Goal: Information Seeking & Learning: Learn about a topic

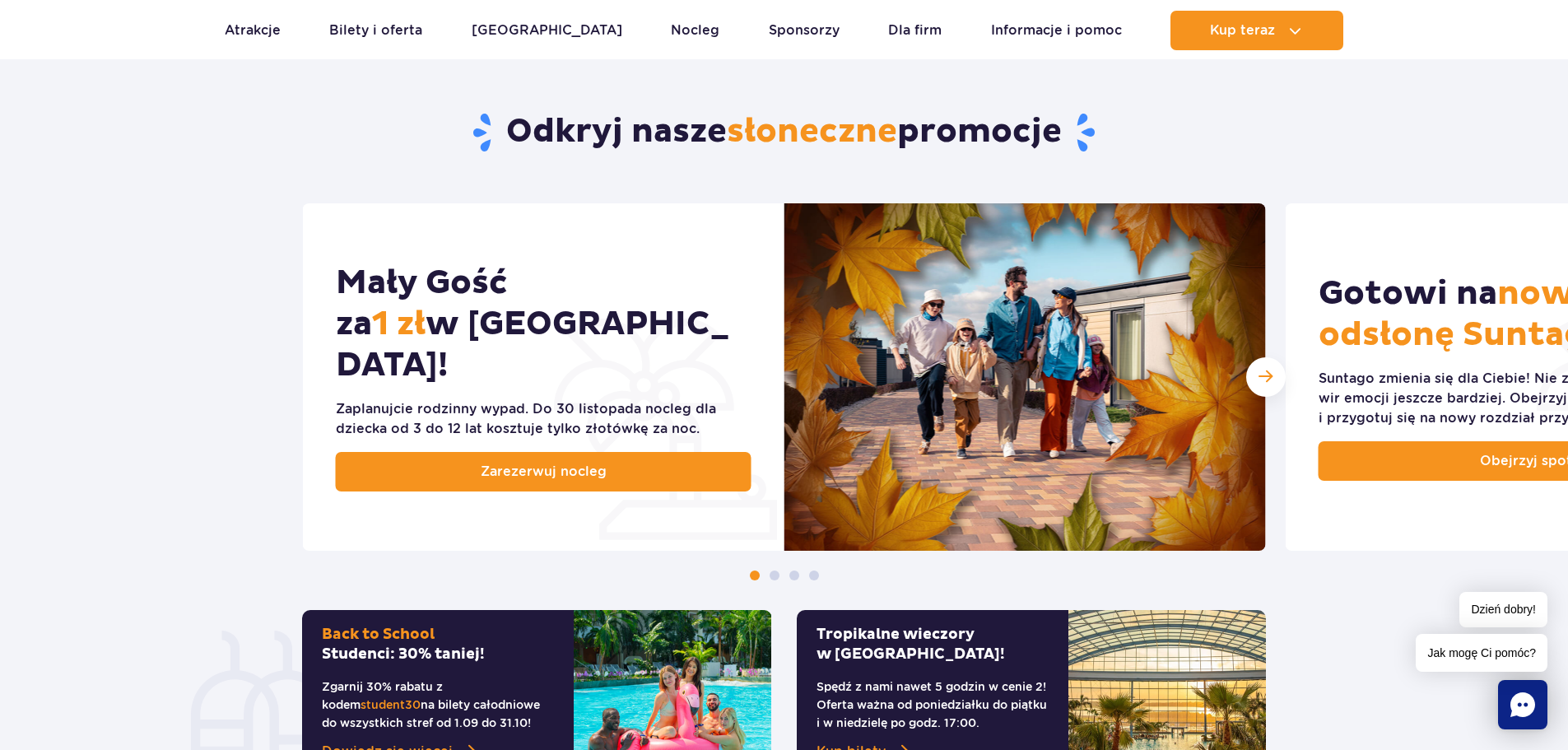
scroll to position [823, 0]
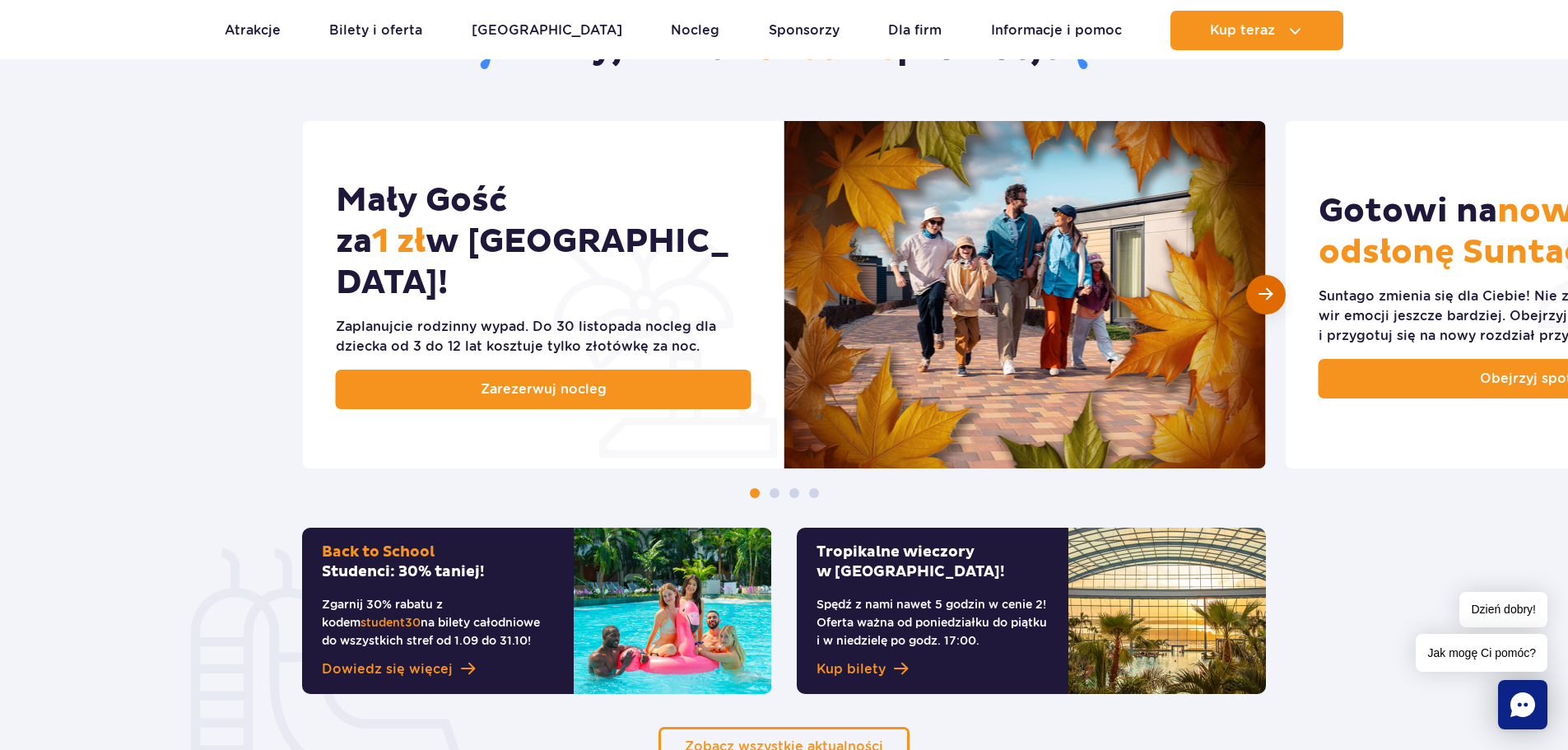
click at [1261, 307] on div "Następny slajd" at bounding box center [1265, 295] width 39 height 39
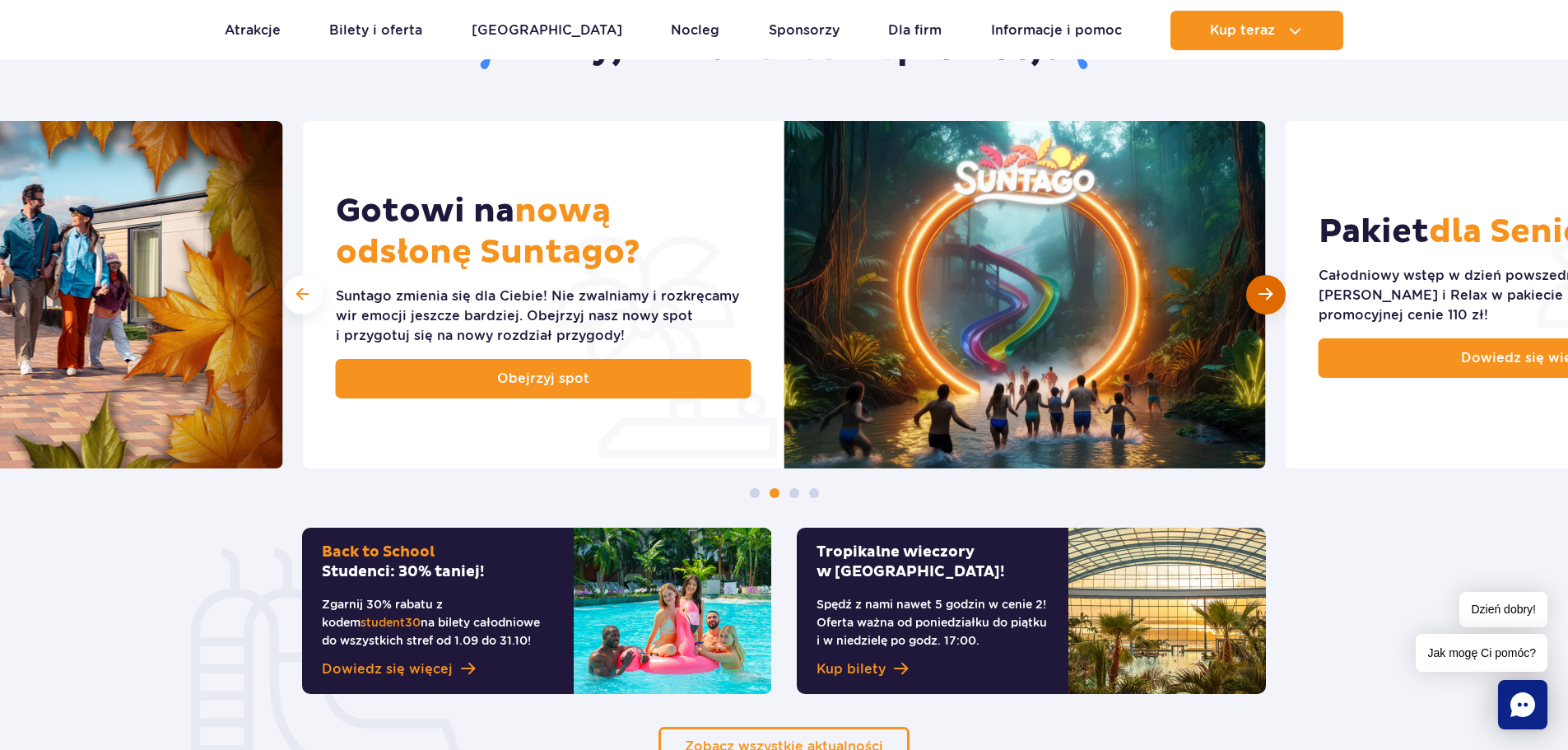
click at [1273, 308] on div "Następny slajd" at bounding box center [1265, 295] width 39 height 39
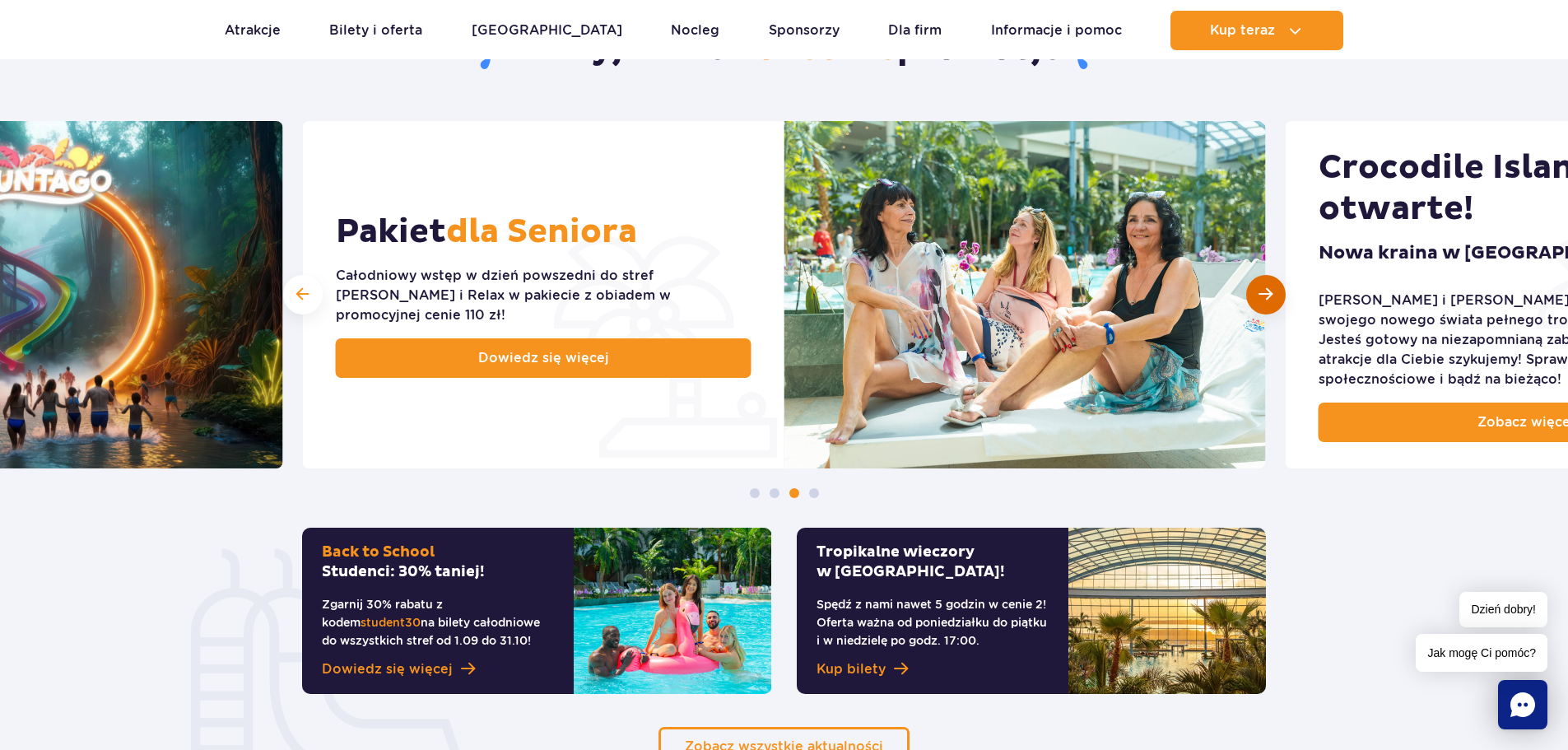
click at [1271, 298] on span "Następny slajd" at bounding box center [1265, 294] width 14 height 16
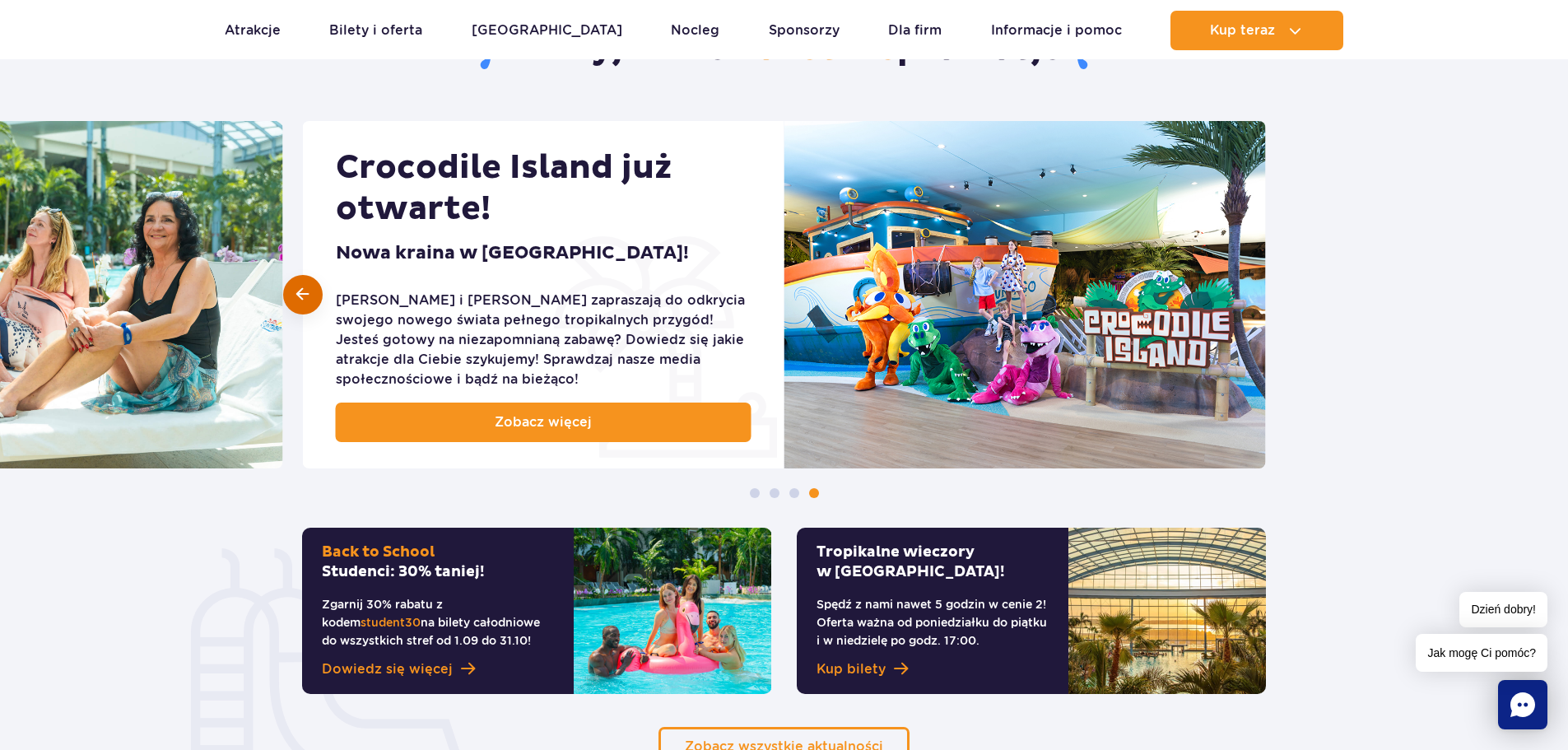
click at [299, 301] on span at bounding box center [302, 294] width 12 height 16
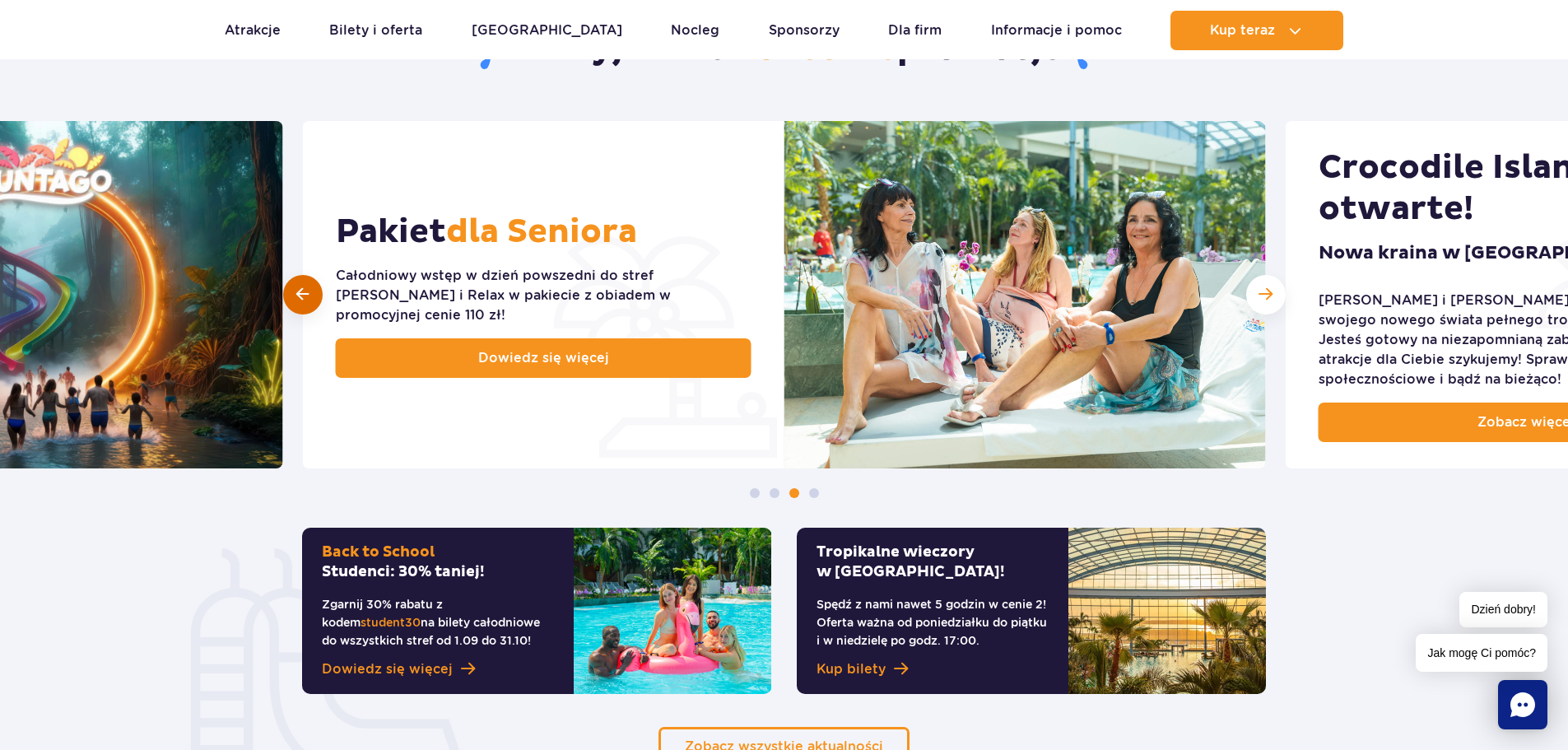
click at [299, 301] on span at bounding box center [302, 294] width 12 height 16
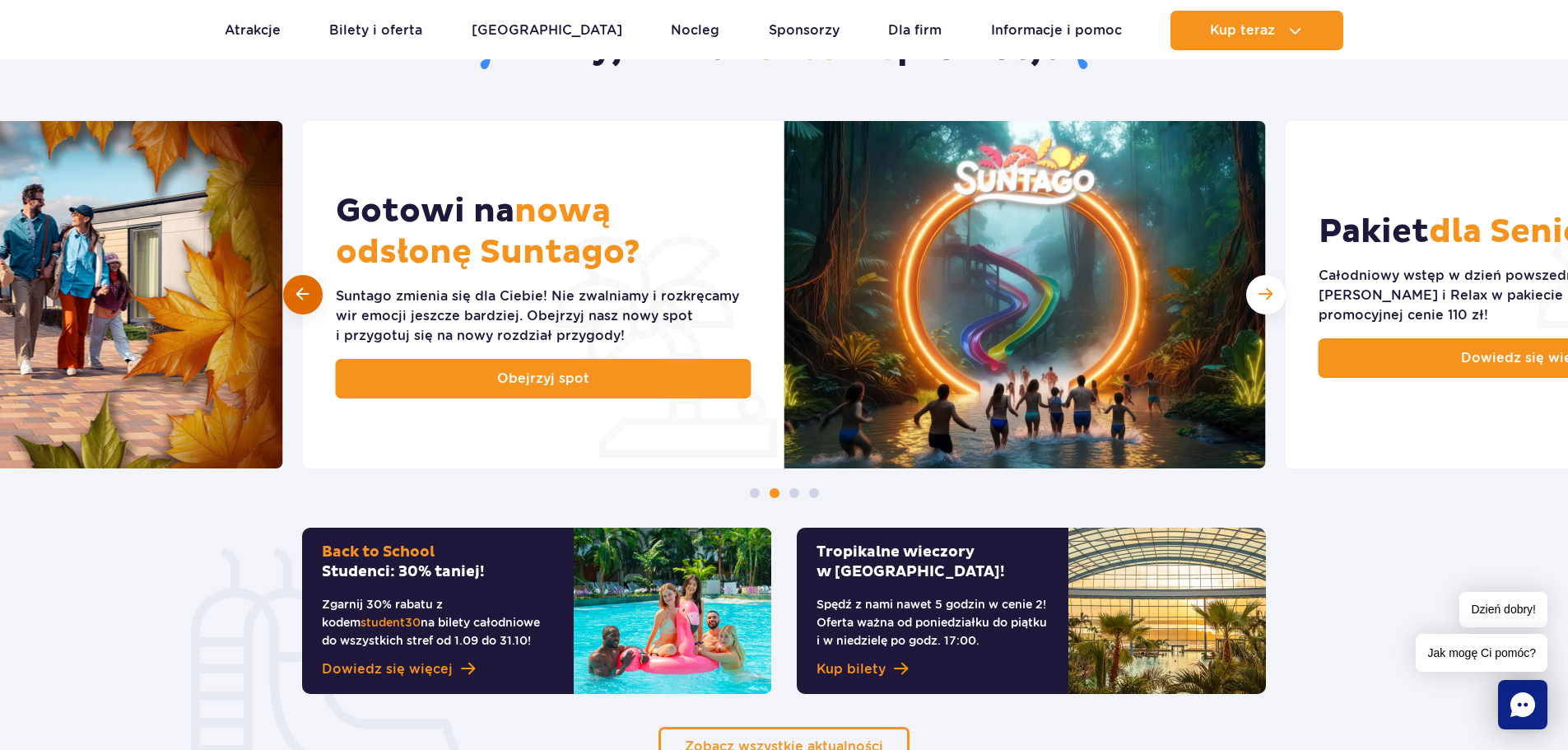
click at [299, 301] on span at bounding box center [302, 294] width 12 height 16
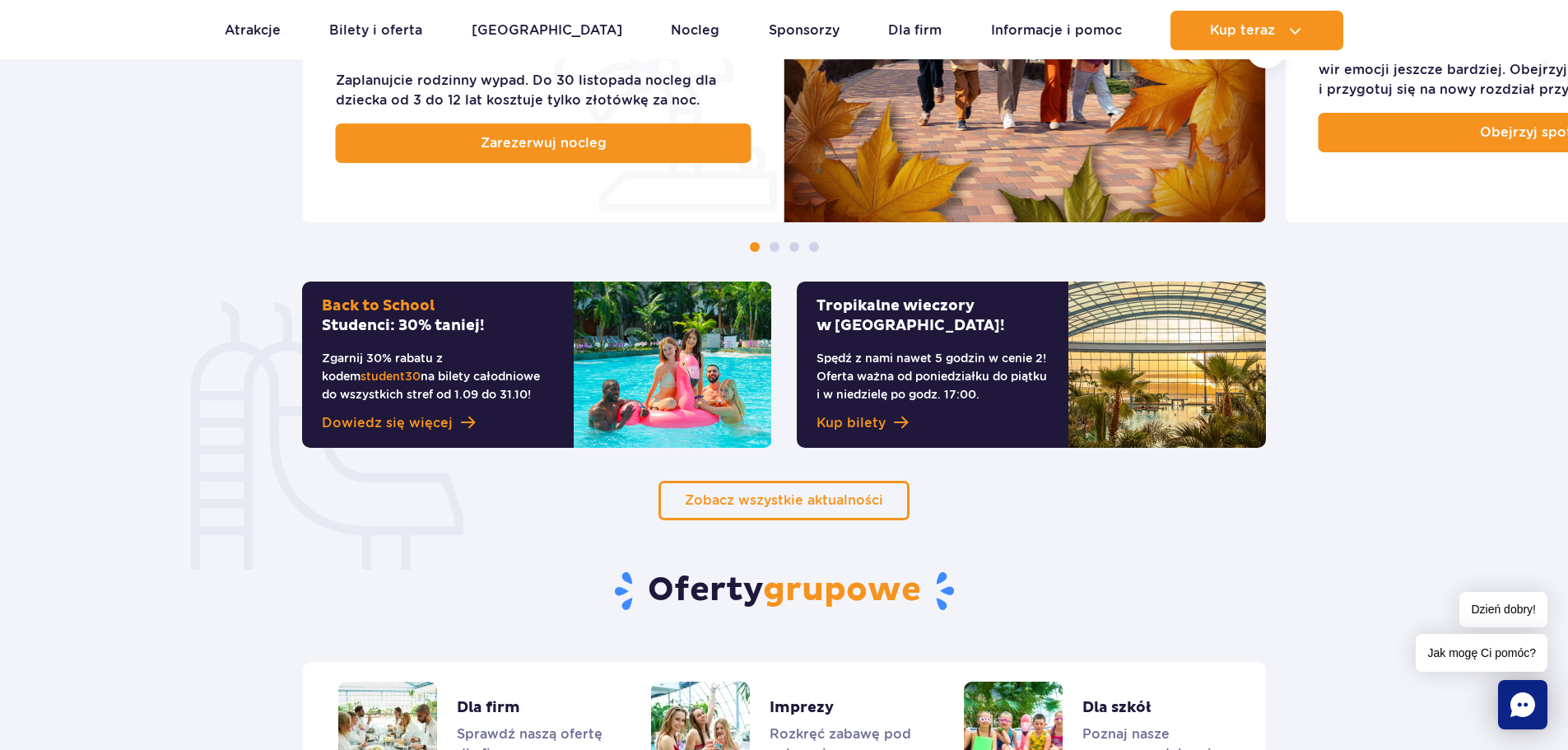
scroll to position [1070, 0]
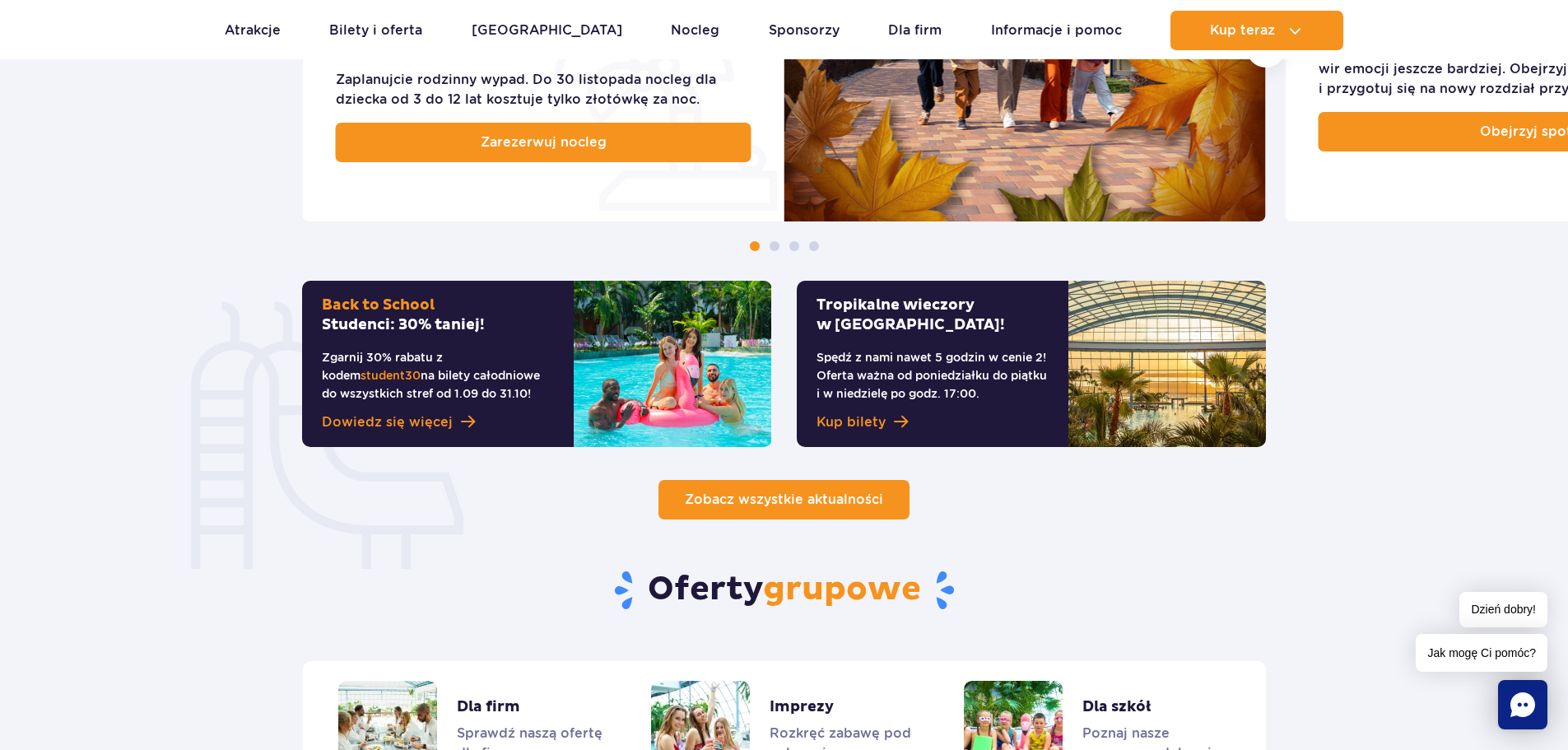
click at [746, 509] on link "Zobacz wszystkie aktualności" at bounding box center [784, 499] width 251 height 39
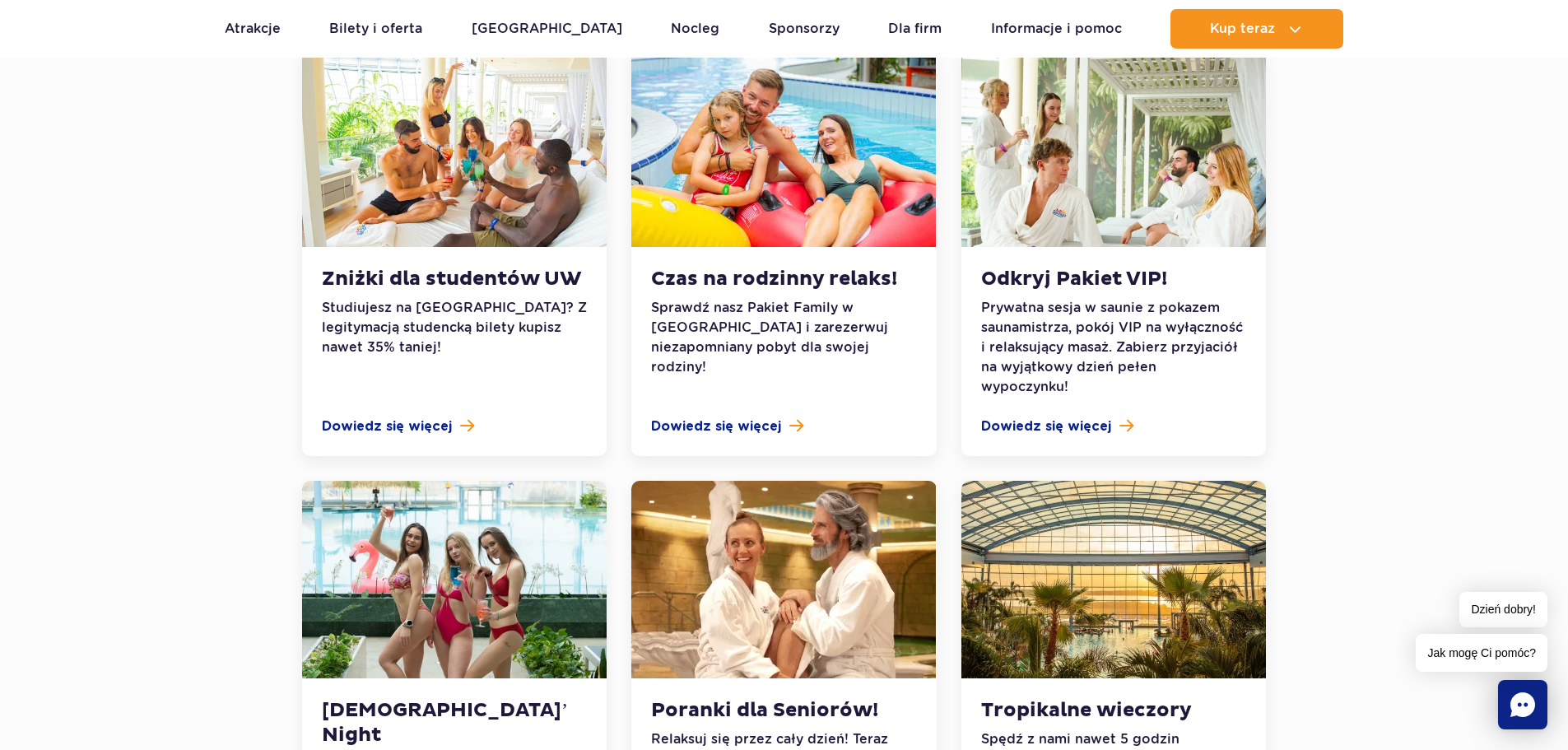
scroll to position [1318, 0]
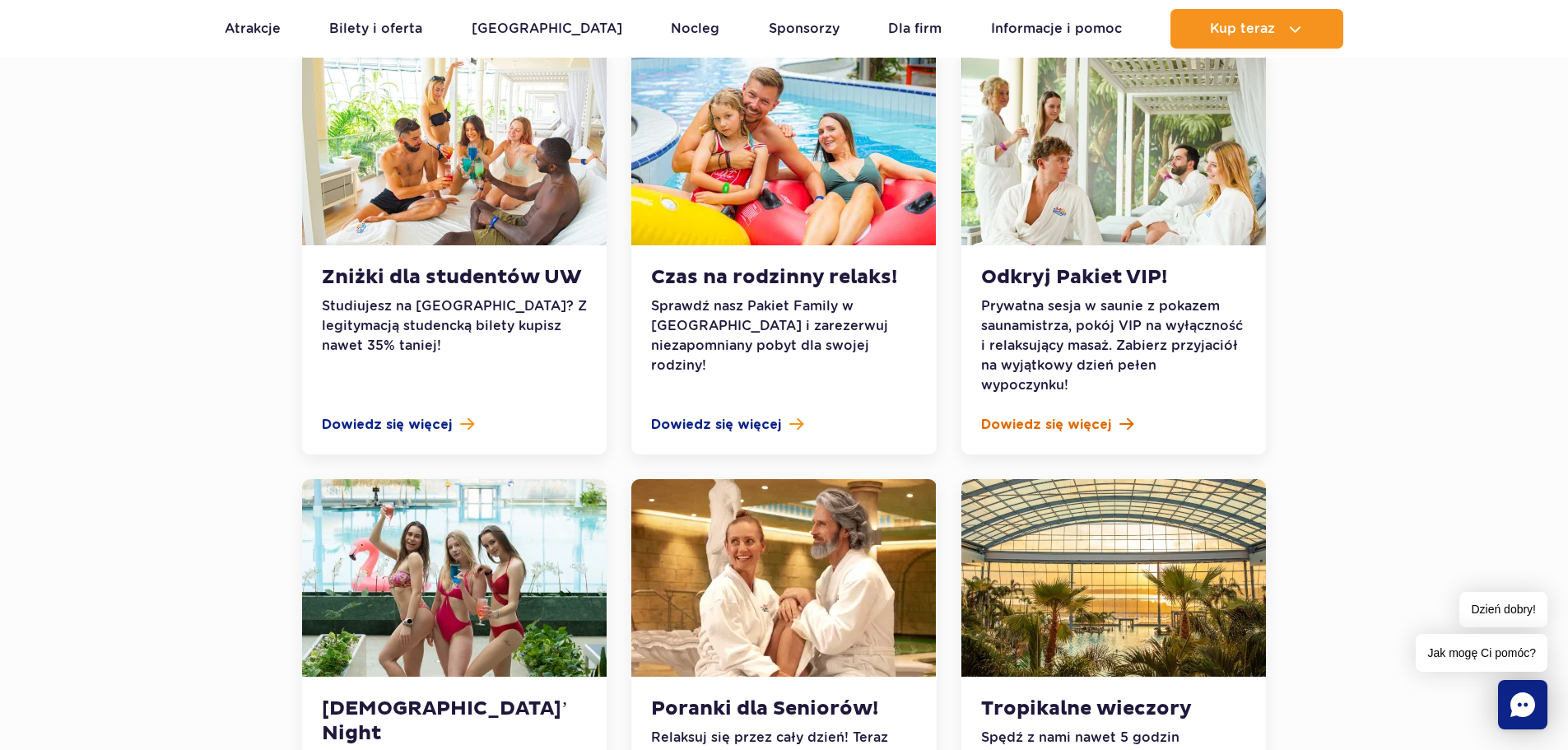
click at [1119, 417] on span at bounding box center [1126, 424] width 14 height 16
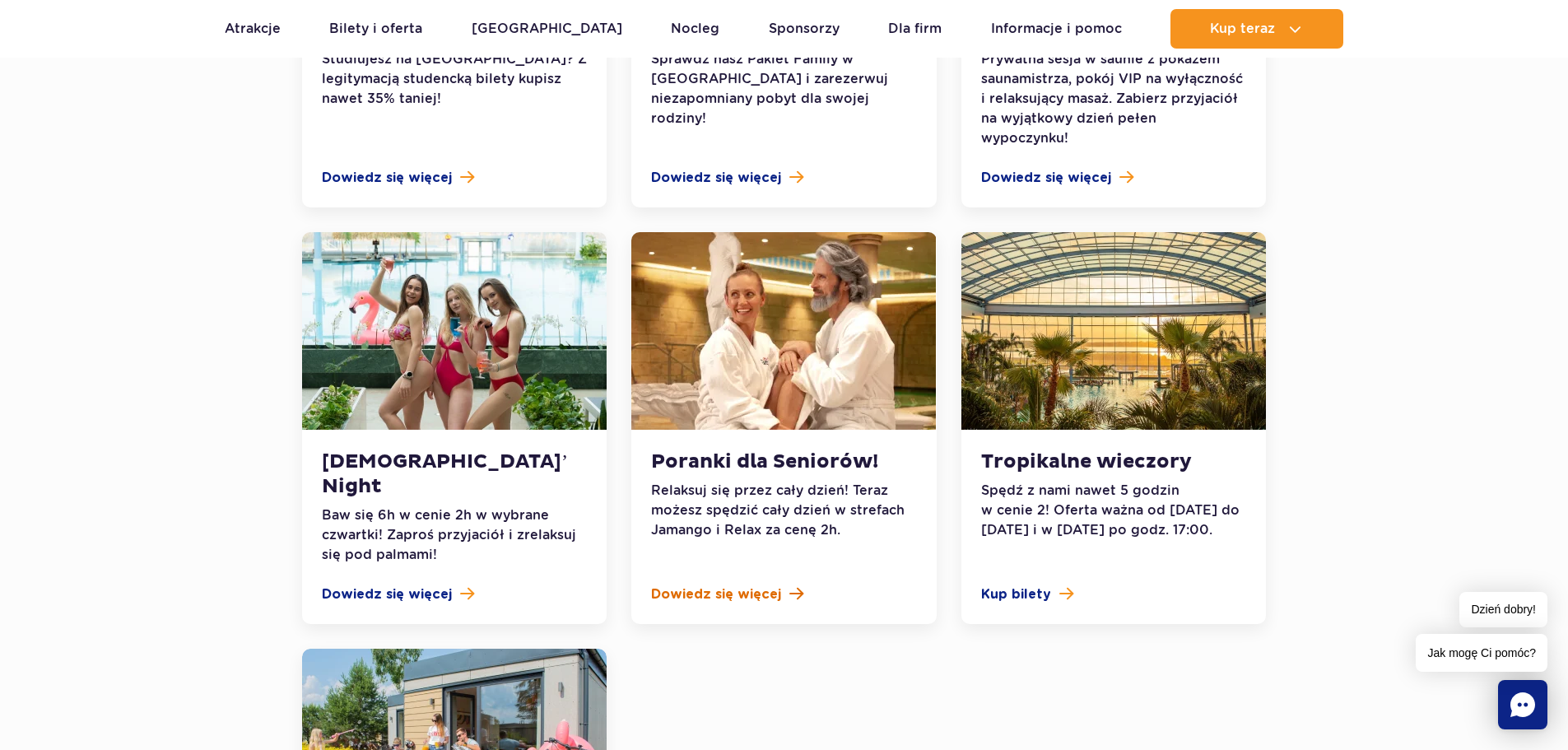
click at [752, 585] on span "Dowiedz się więcej" at bounding box center [717, 595] width 130 height 20
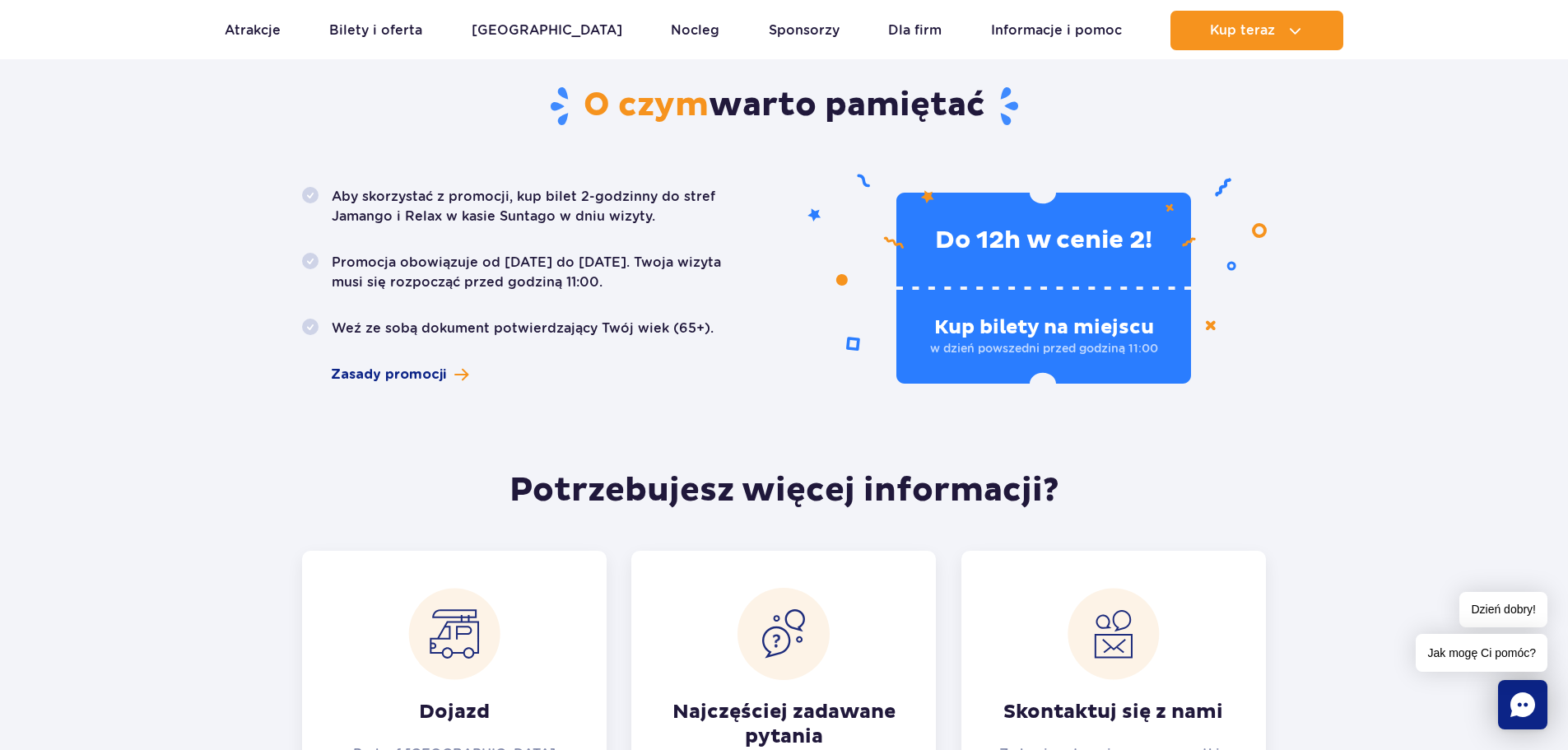
scroll to position [989, 0]
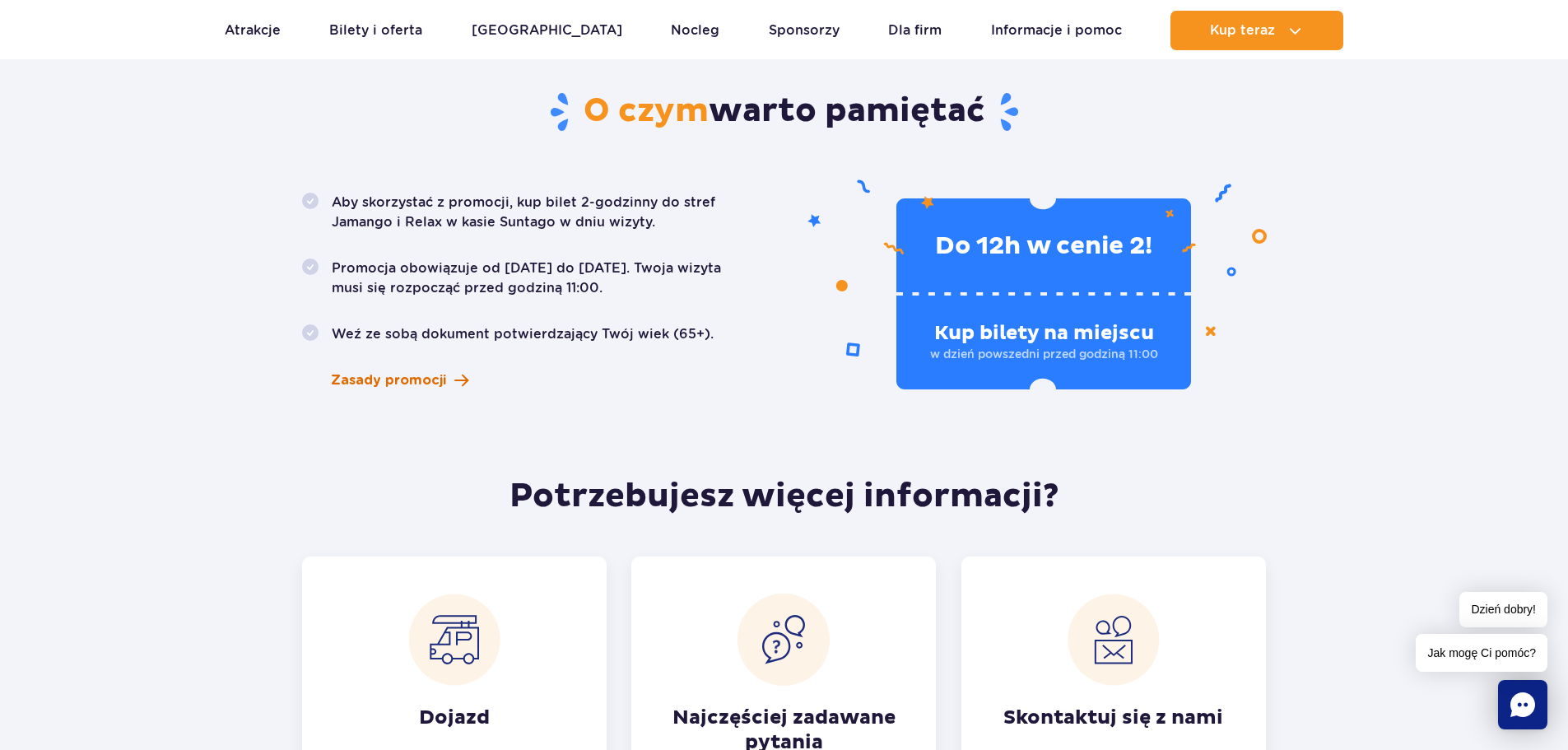
click at [435, 371] on span "Zasady promocji" at bounding box center [389, 381] width 116 height 20
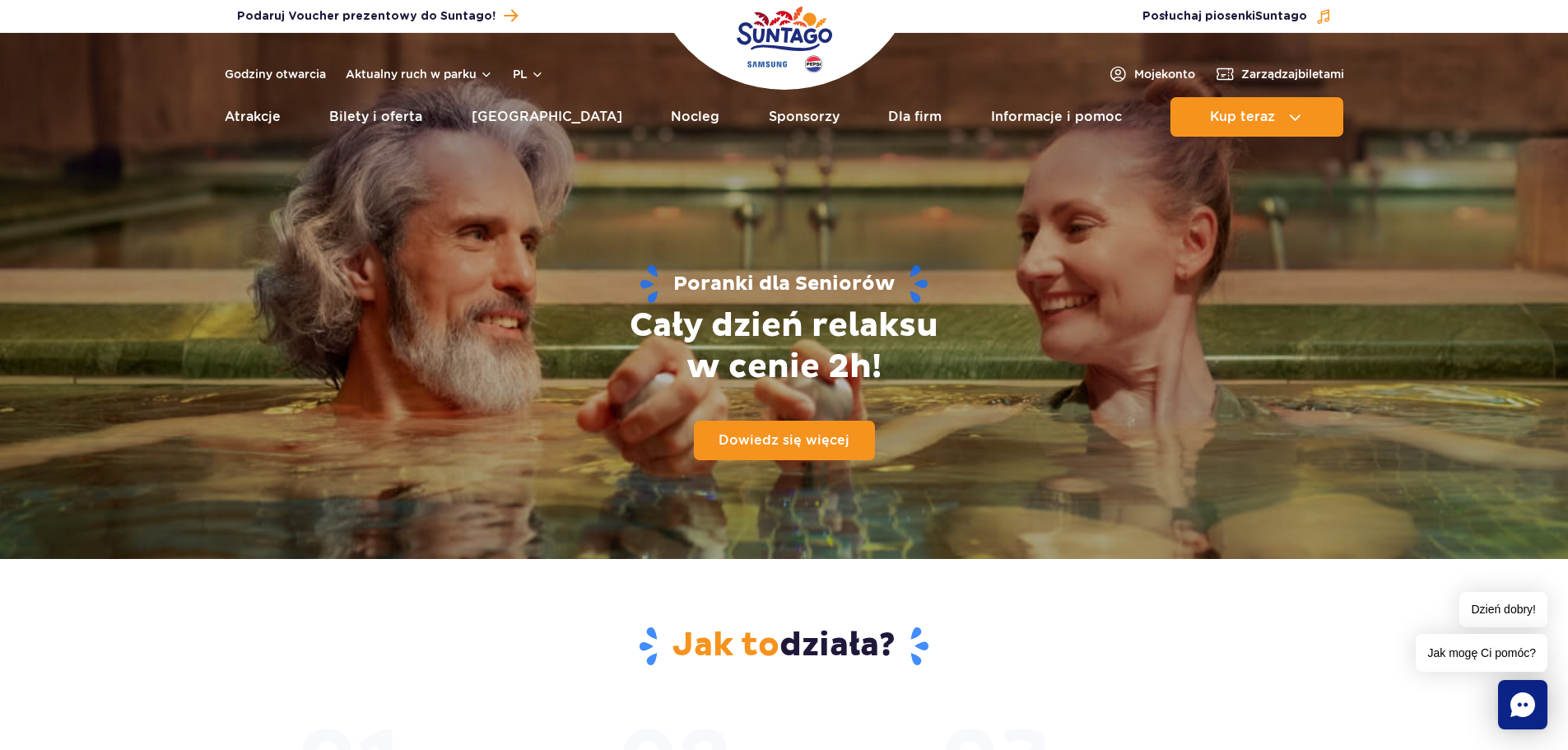
scroll to position [0, 0]
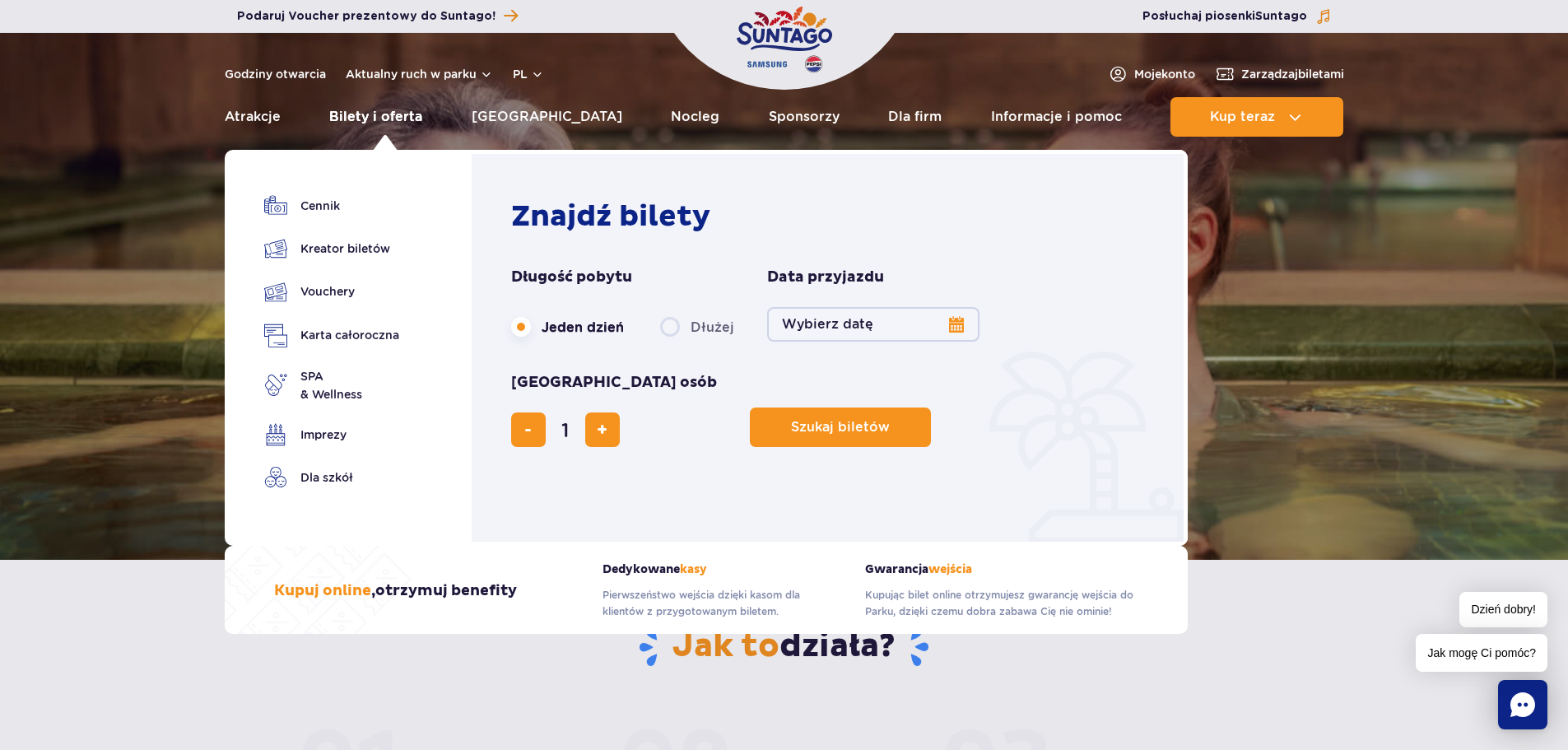
click at [373, 111] on link "Bilety i oferta" at bounding box center [375, 117] width 93 height 39
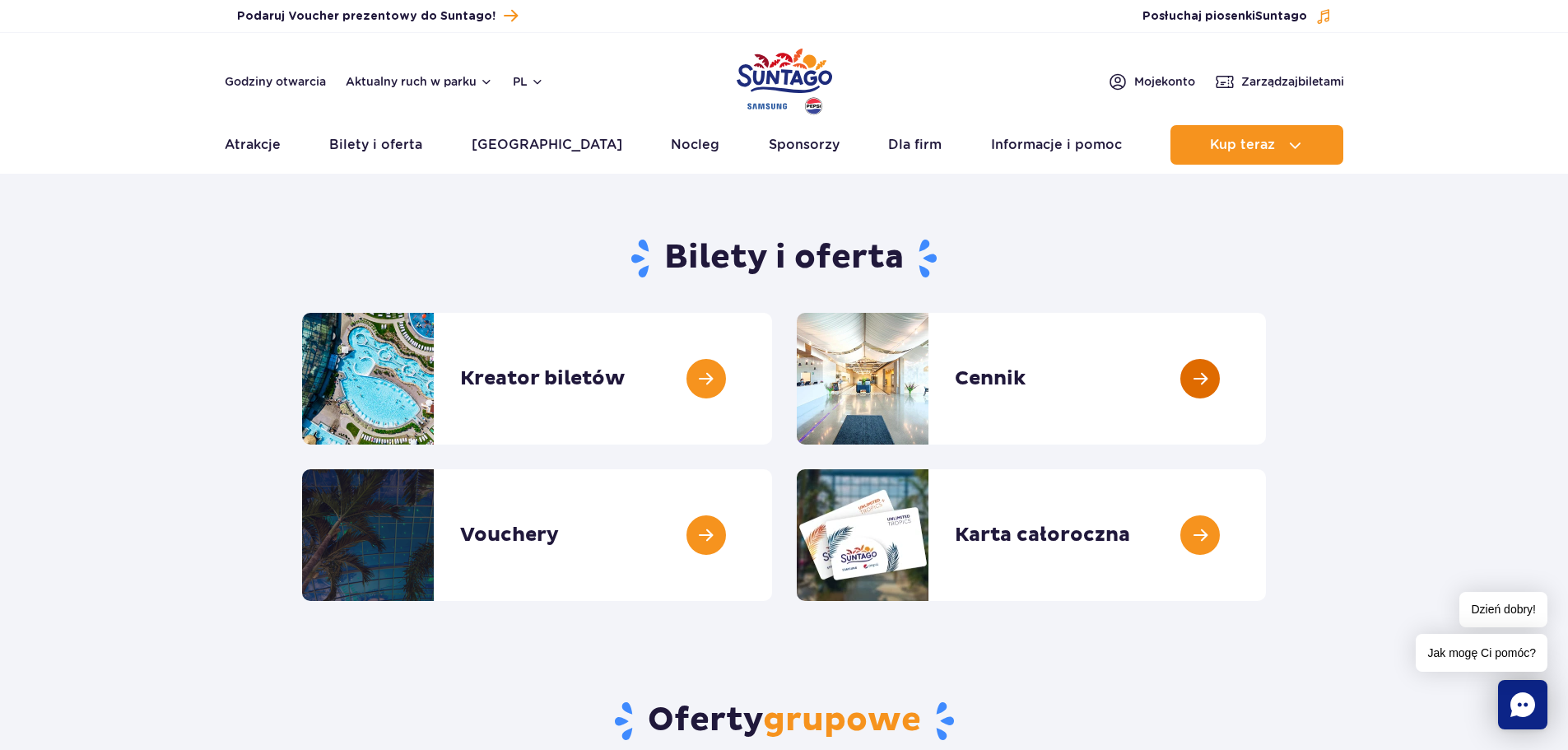
click at [1266, 372] on link at bounding box center [1266, 379] width 0 height 132
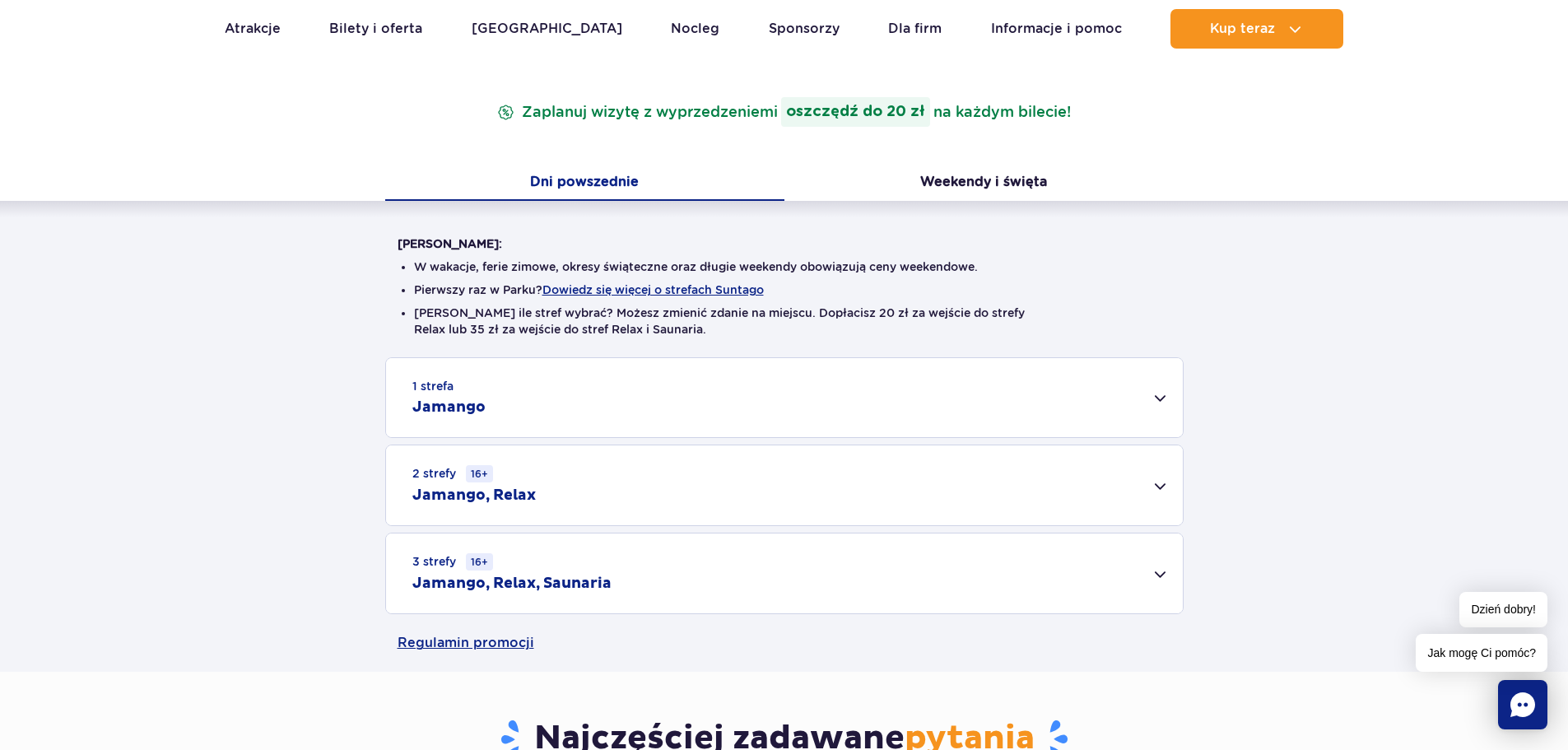
scroll to position [247, 0]
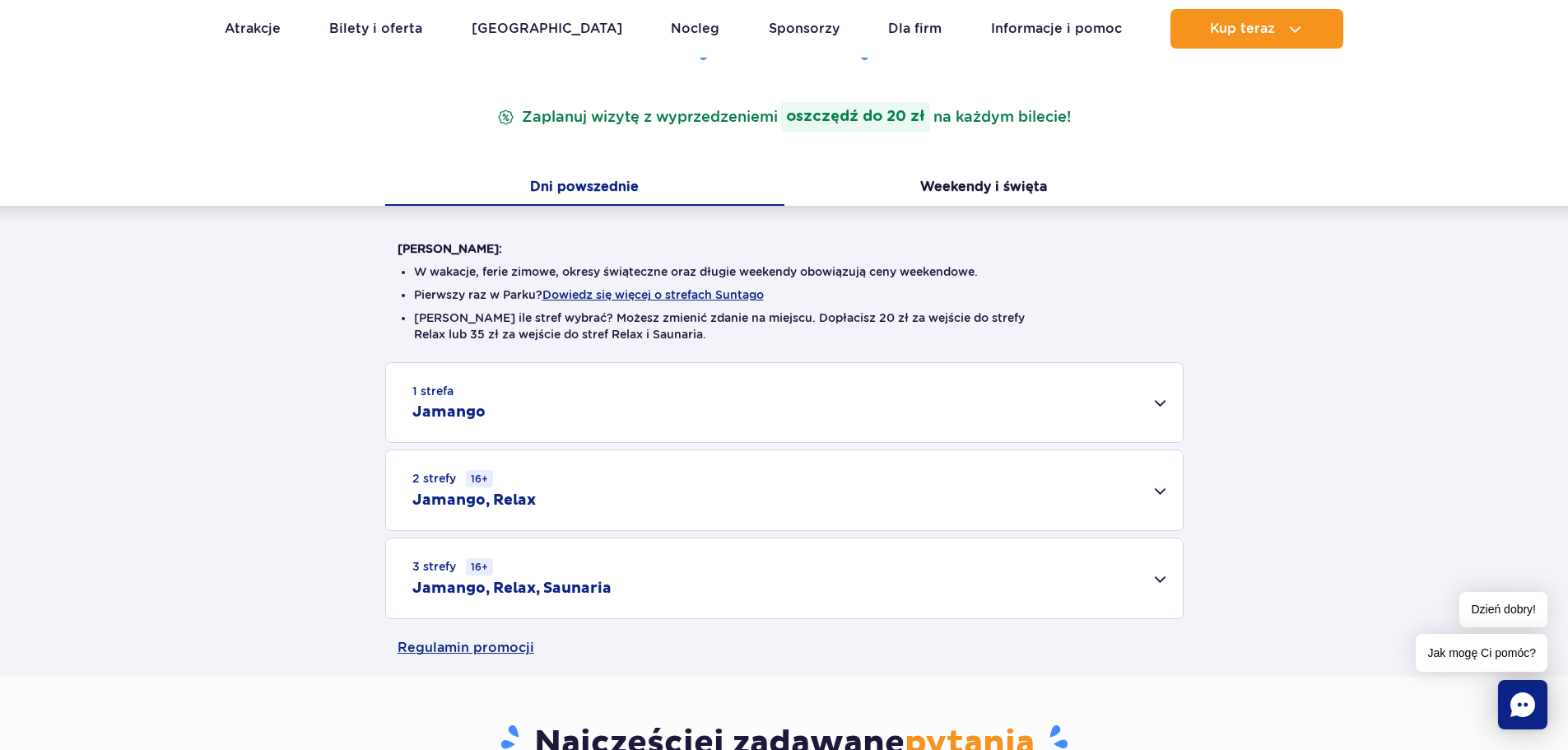
click at [1160, 490] on div "2 strefy 16+ Jamango, Relax" at bounding box center [784, 490] width 797 height 80
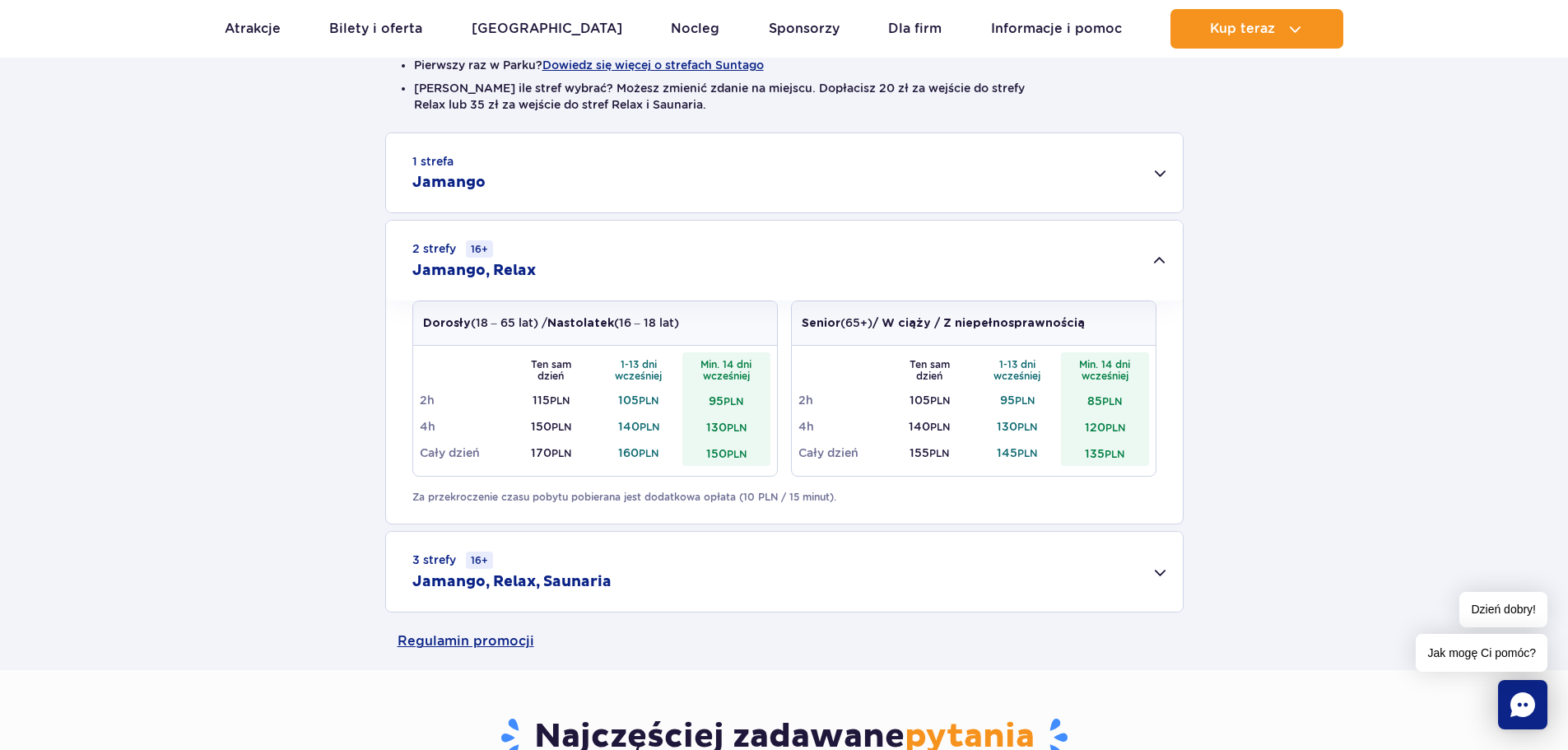
scroll to position [494, 0]
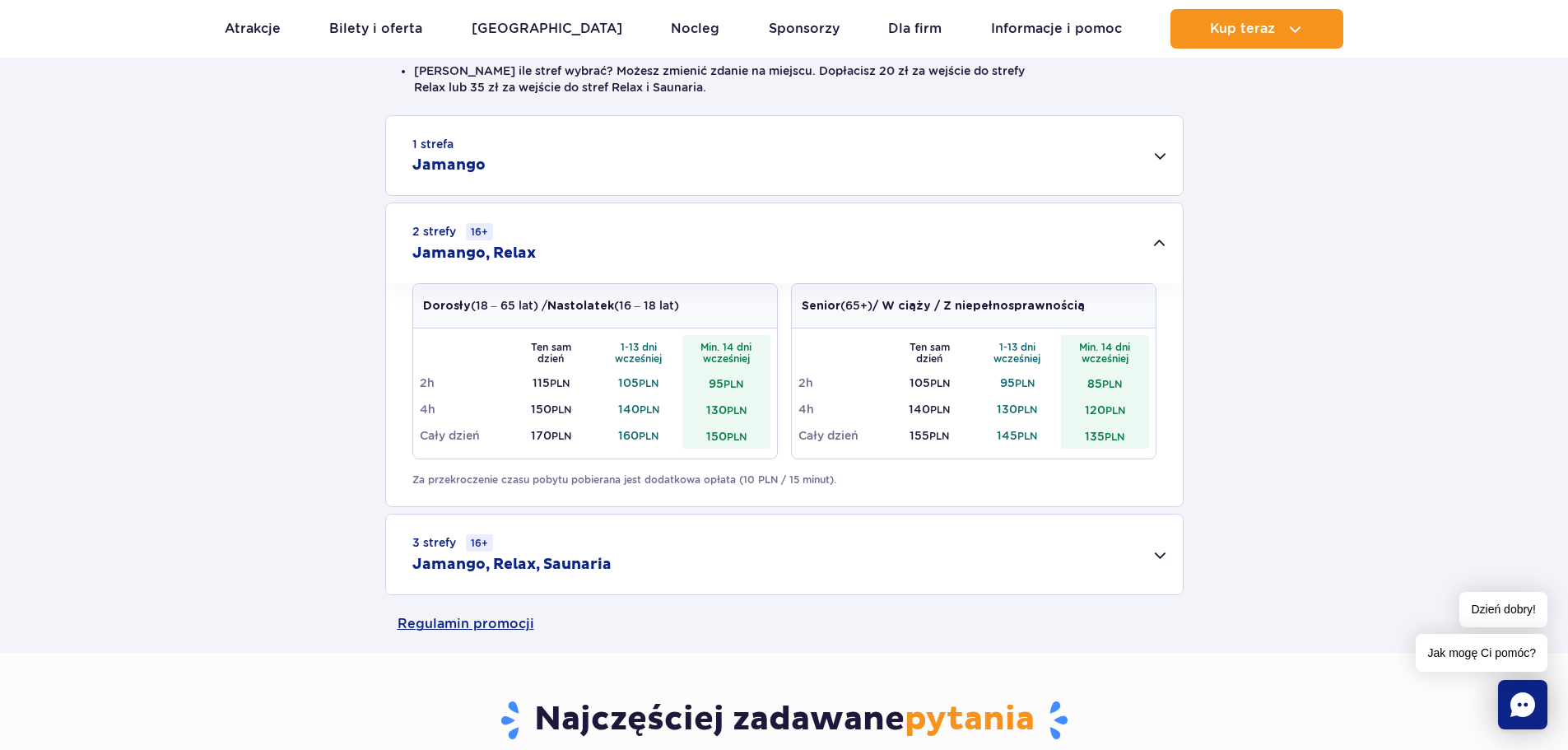
click at [1158, 560] on div "3 strefy 16+ Jamango, Relax, Saunaria" at bounding box center [784, 554] width 797 height 80
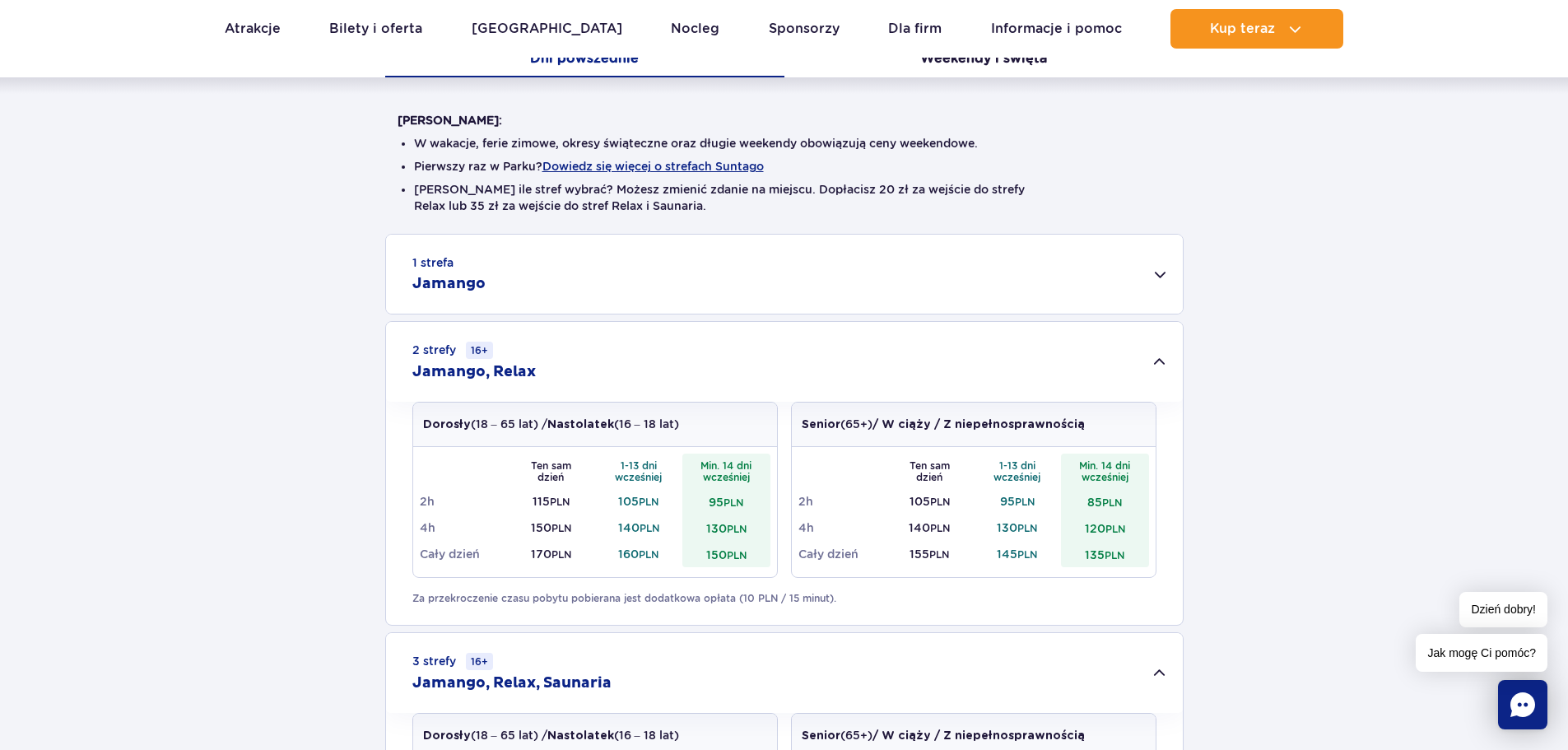
scroll to position [330, 0]
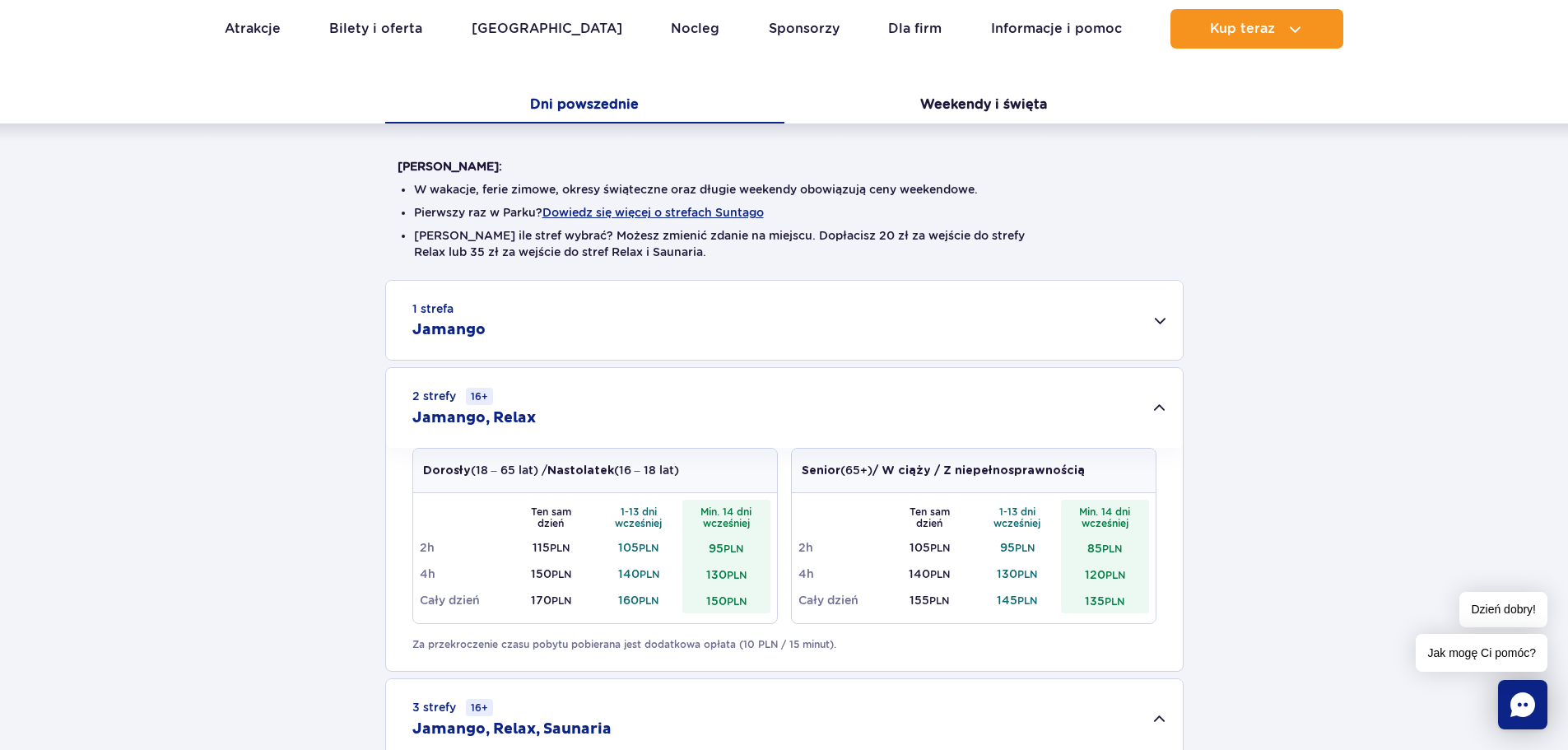
click at [1162, 319] on div "1 strefa Jamango" at bounding box center [784, 320] width 797 height 79
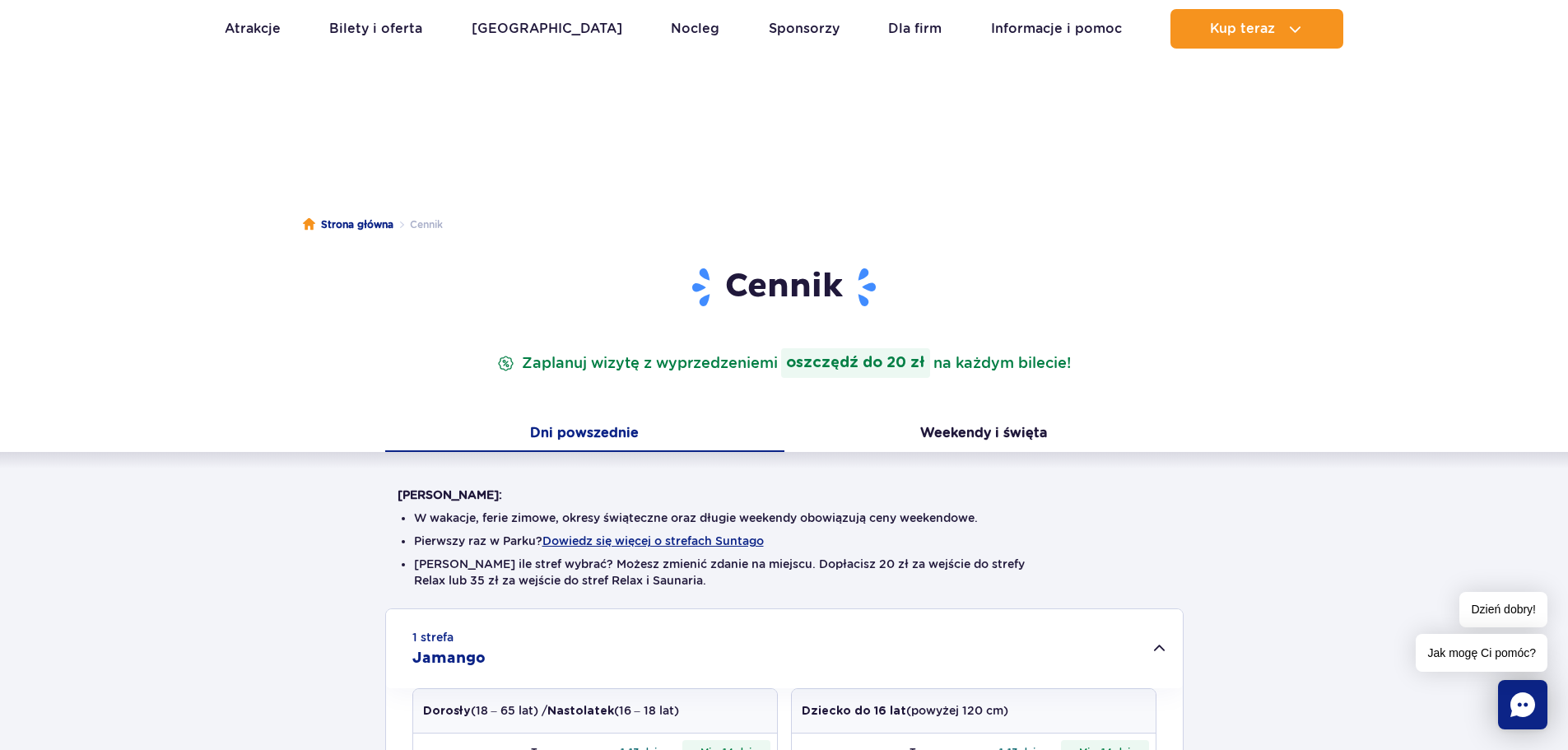
scroll to position [0, 0]
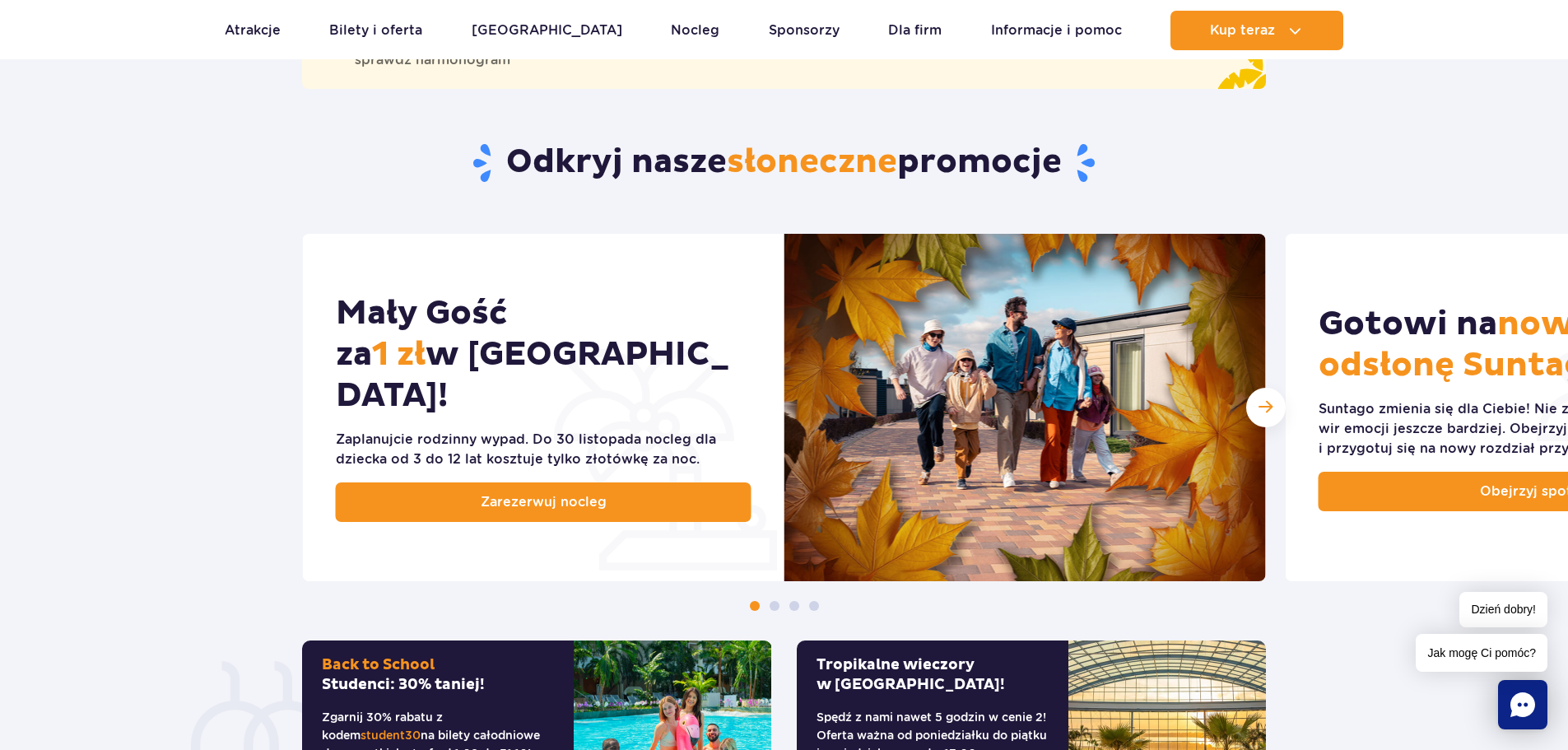
scroll to position [711, 0]
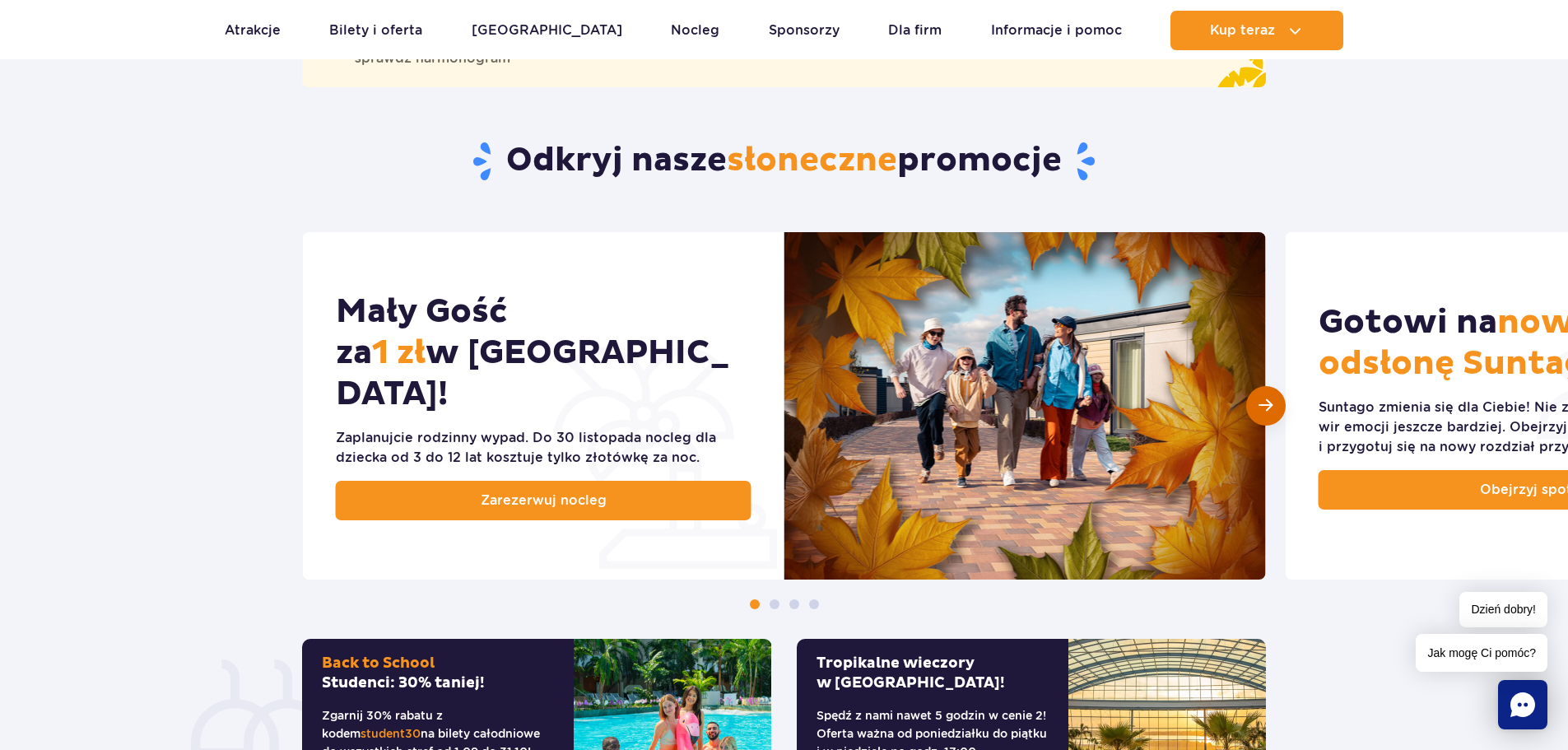
click at [1259, 412] on span "Następny slajd" at bounding box center [1265, 405] width 14 height 16
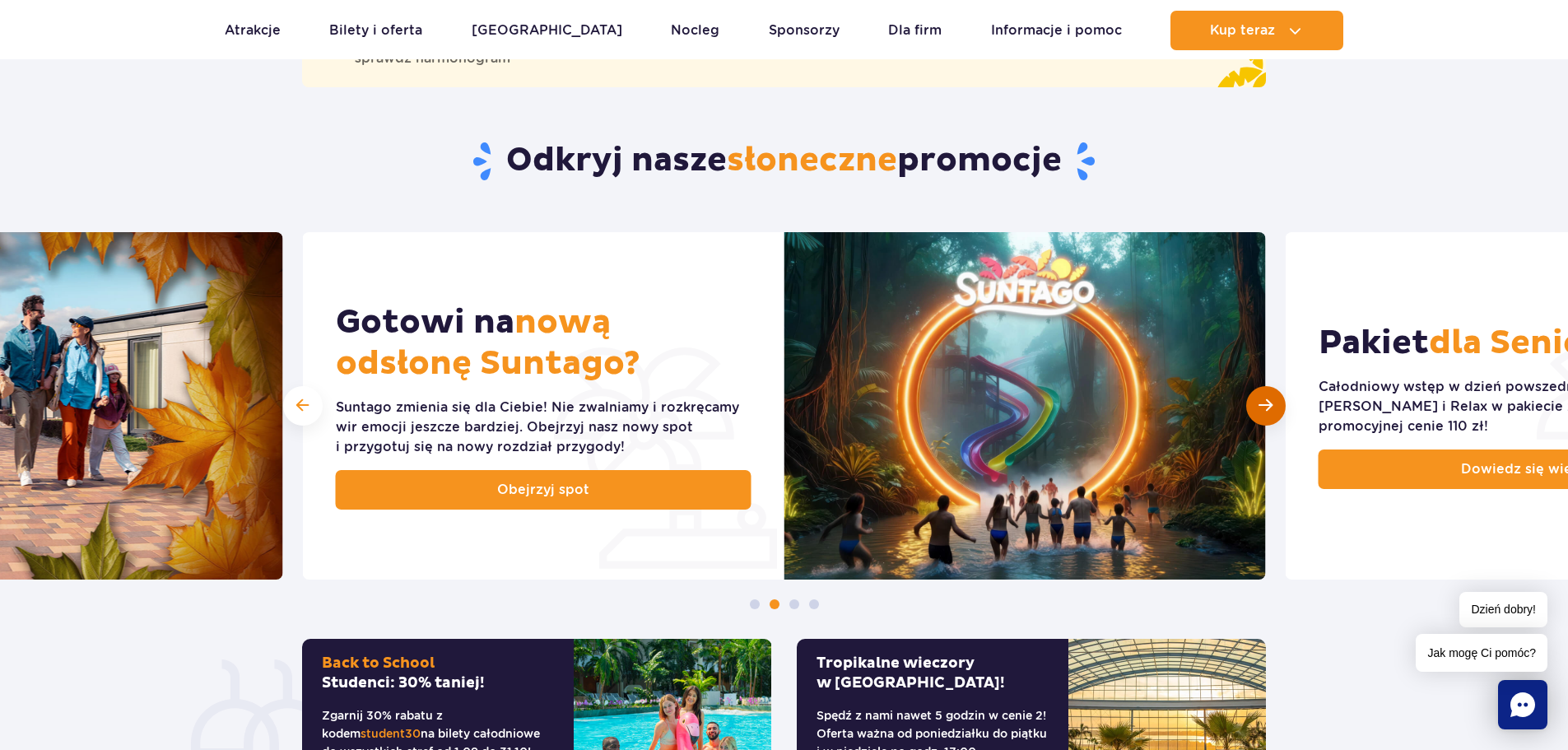
click at [1261, 408] on span "Następny slajd" at bounding box center [1265, 405] width 14 height 16
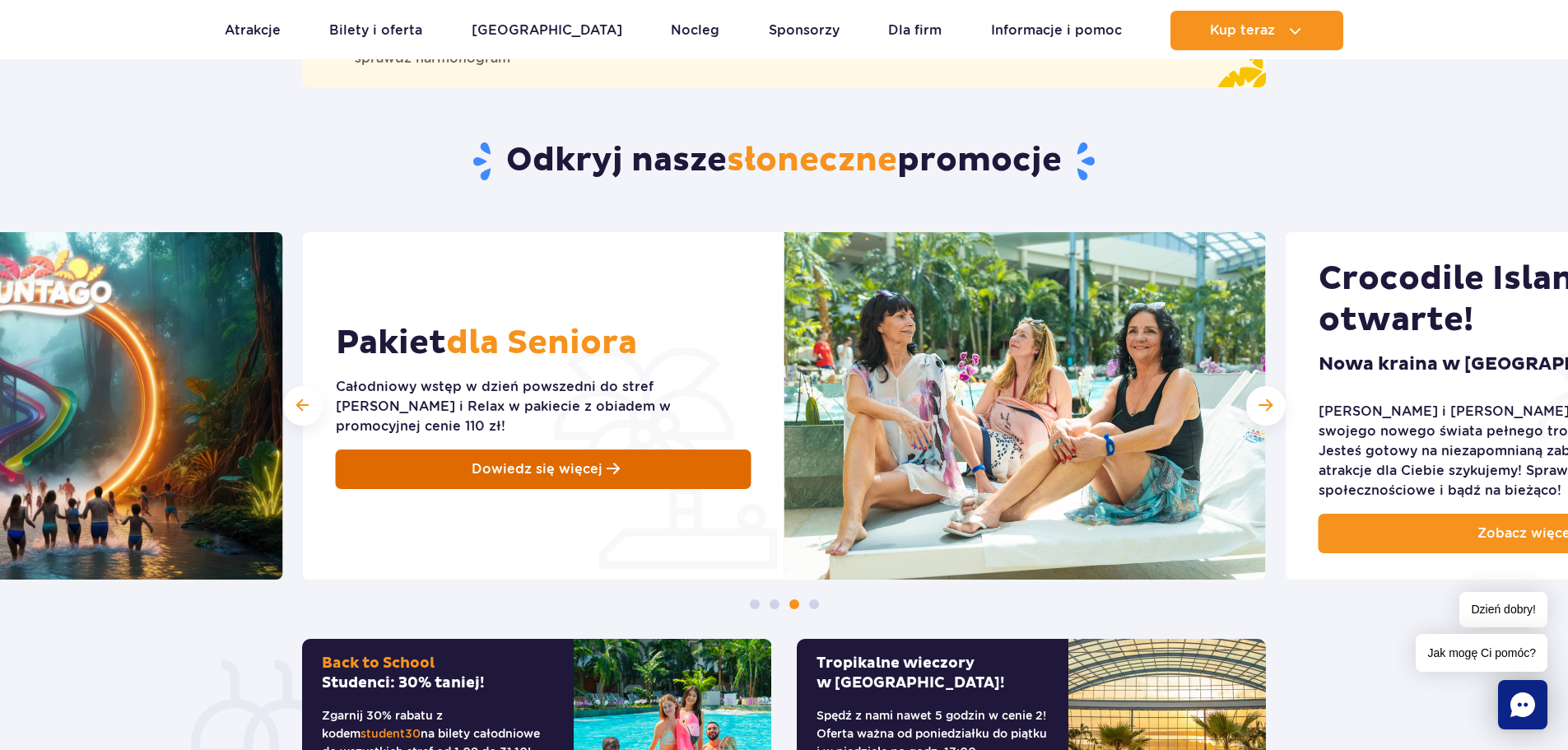
click at [510, 462] on span "Dowiedz się więcej" at bounding box center [537, 470] width 131 height 20
